Goal: Information Seeking & Learning: Learn about a topic

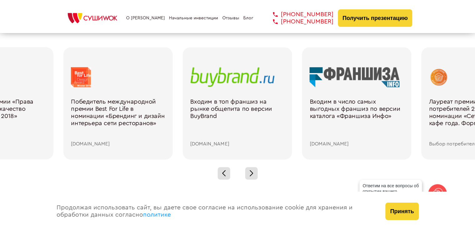
scroll to position [906, 0]
click at [250, 173] on div at bounding box center [251, 173] width 13 height 13
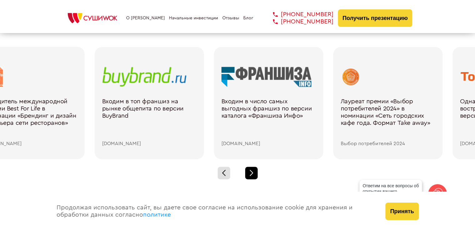
click at [250, 173] on div at bounding box center [251, 173] width 13 height 13
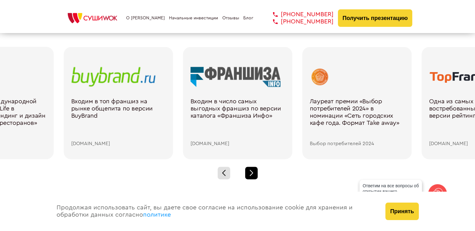
click at [250, 173] on div at bounding box center [251, 173] width 13 height 13
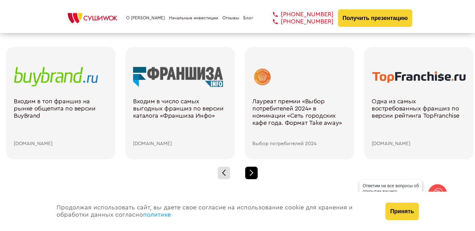
click at [250, 173] on div at bounding box center [251, 173] width 13 height 13
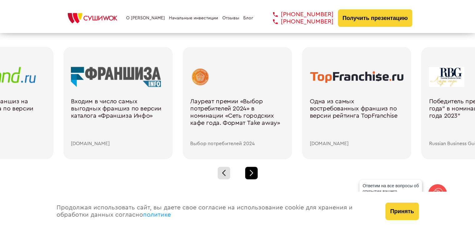
click at [250, 173] on div at bounding box center [251, 173] width 13 height 13
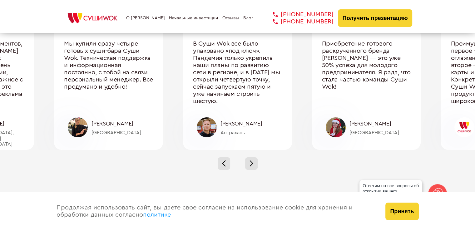
scroll to position [2125, 0]
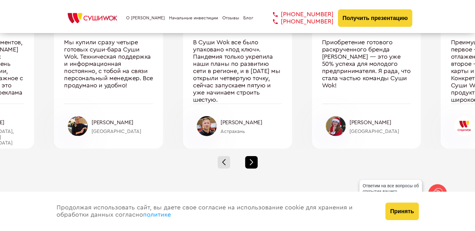
click at [255, 161] on div at bounding box center [251, 162] width 13 height 13
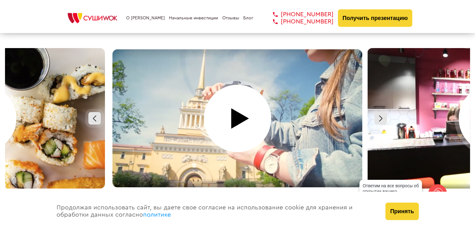
scroll to position [2782, 0]
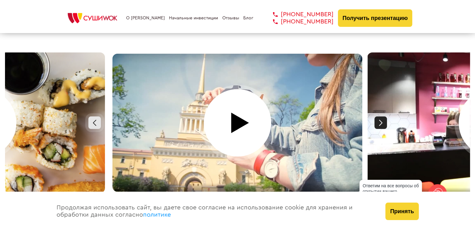
click at [379, 117] on div at bounding box center [381, 123] width 13 height 13
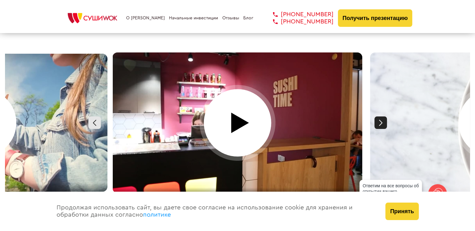
click at [379, 117] on div at bounding box center [381, 123] width 13 height 13
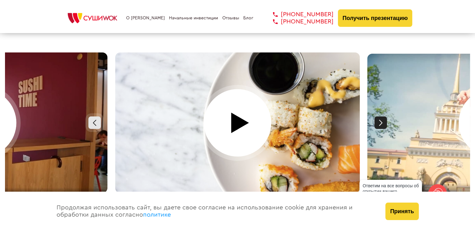
click at [379, 117] on div at bounding box center [381, 123] width 13 height 13
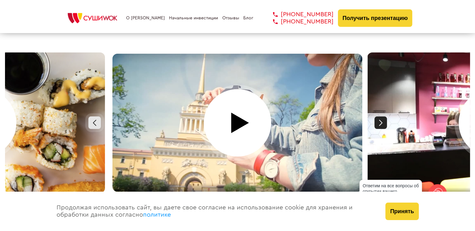
click at [379, 117] on div at bounding box center [381, 123] width 13 height 13
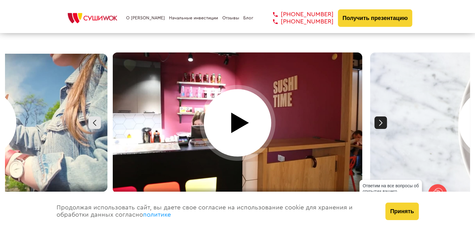
click at [379, 117] on div at bounding box center [381, 123] width 13 height 13
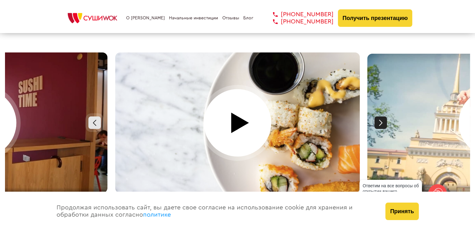
click at [379, 117] on div at bounding box center [381, 123] width 13 height 13
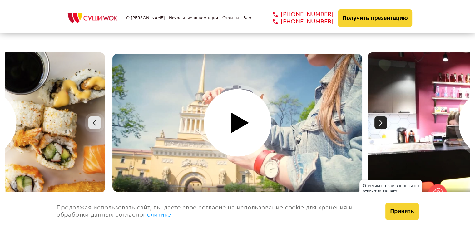
click at [379, 117] on div at bounding box center [381, 123] width 13 height 13
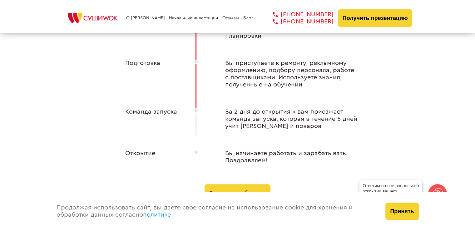
scroll to position [2355, 0]
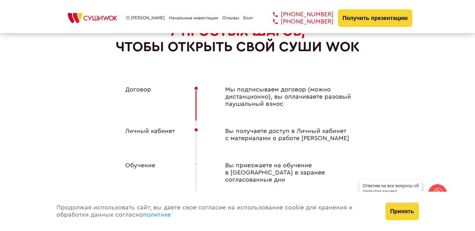
click at [198, 18] on link "Начальные инвестиции" at bounding box center [193, 18] width 49 height 5
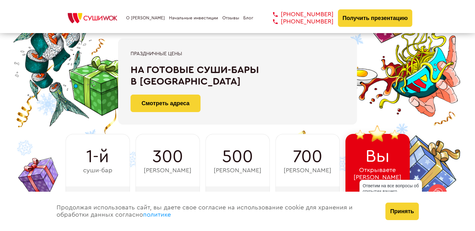
scroll to position [63, 0]
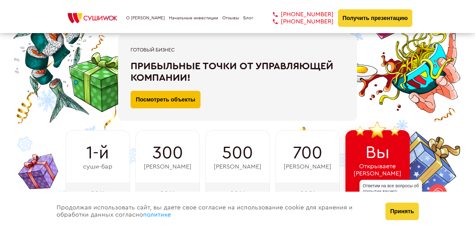
click at [169, 103] on link "Посмотреть объекты" at bounding box center [166, 100] width 70 height 18
